Goal: Task Accomplishment & Management: Manage account settings

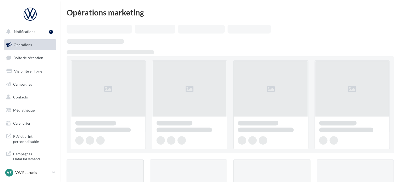
click at [21, 61] on link "Boîte de réception" at bounding box center [30, 57] width 54 height 11
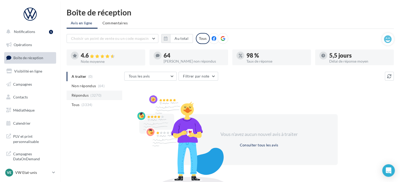
click at [85, 93] on span "Répondus" at bounding box center [80, 95] width 17 height 5
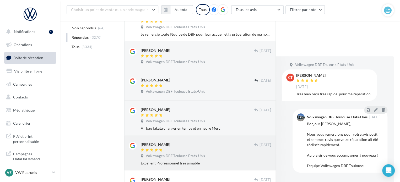
scroll to position [275, 0]
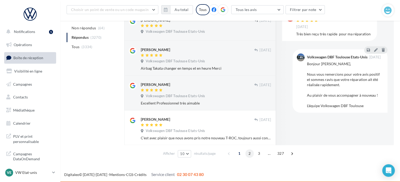
click at [250, 154] on span "2" at bounding box center [249, 153] width 8 height 8
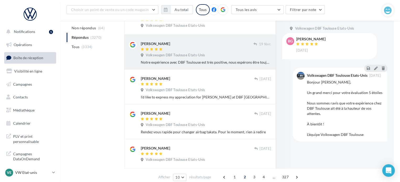
scroll to position [265, 0]
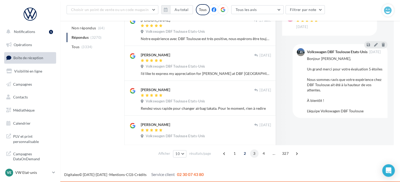
click at [254, 154] on span "3" at bounding box center [254, 153] width 8 height 8
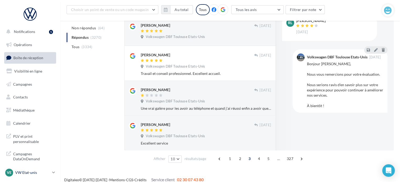
click at [43, 173] on p "VW Etat-unis" at bounding box center [32, 172] width 35 height 5
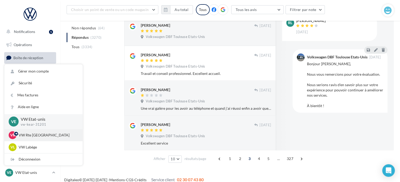
click at [38, 135] on p "VW Rte Espagne" at bounding box center [48, 135] width 58 height 5
